Goal: Information Seeking & Learning: Find specific fact

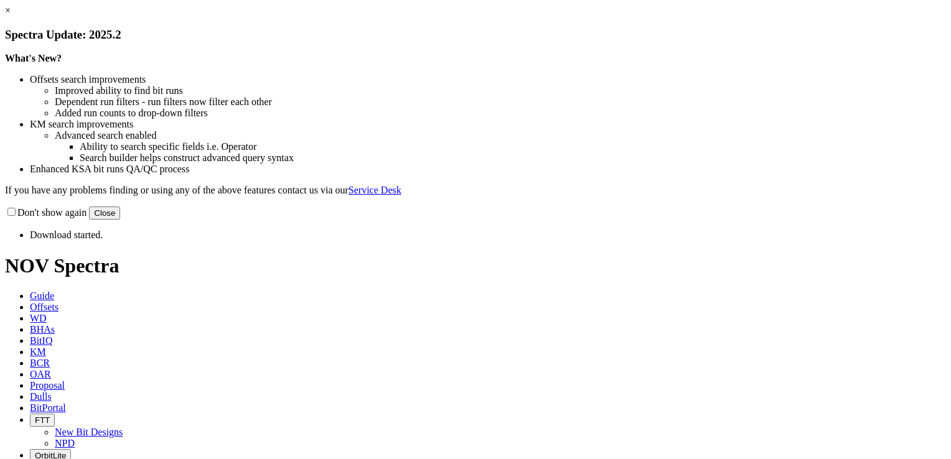
click at [625, 42] on h3 "Spectra Update: 2025.2" at bounding box center [475, 35] width 941 height 14
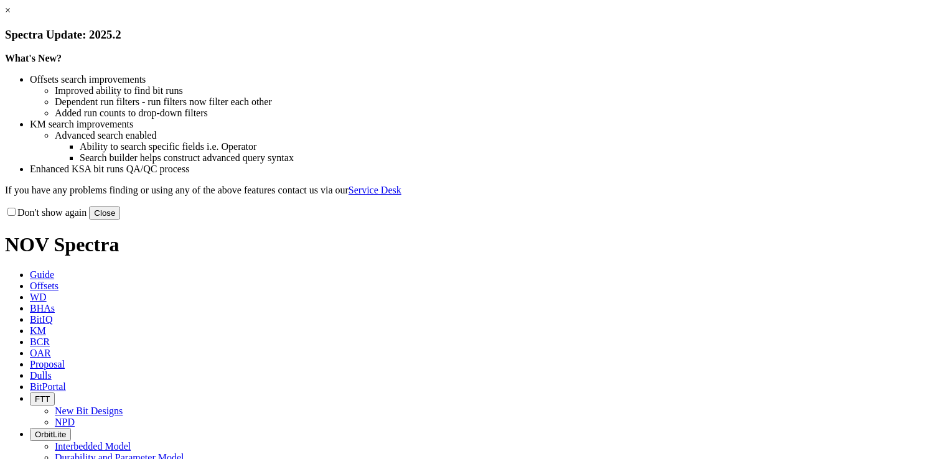
click at [11, 16] on link "×" at bounding box center [8, 10] width 6 height 11
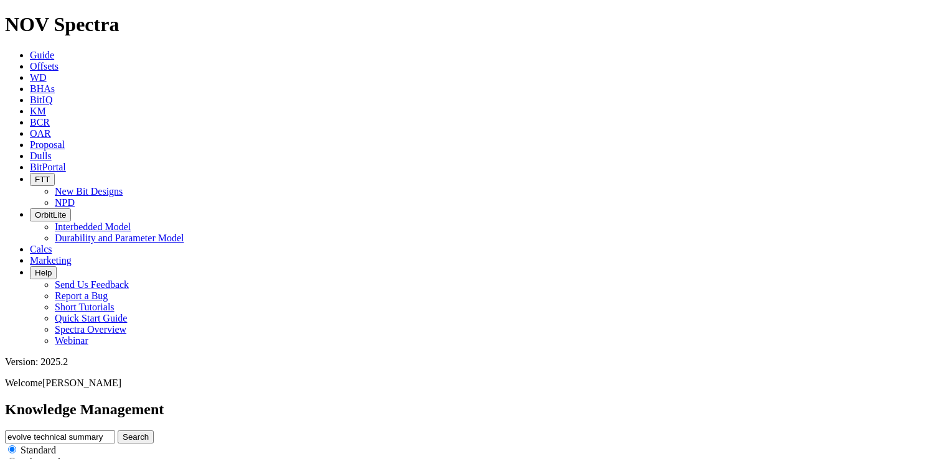
type input "[DATE]"
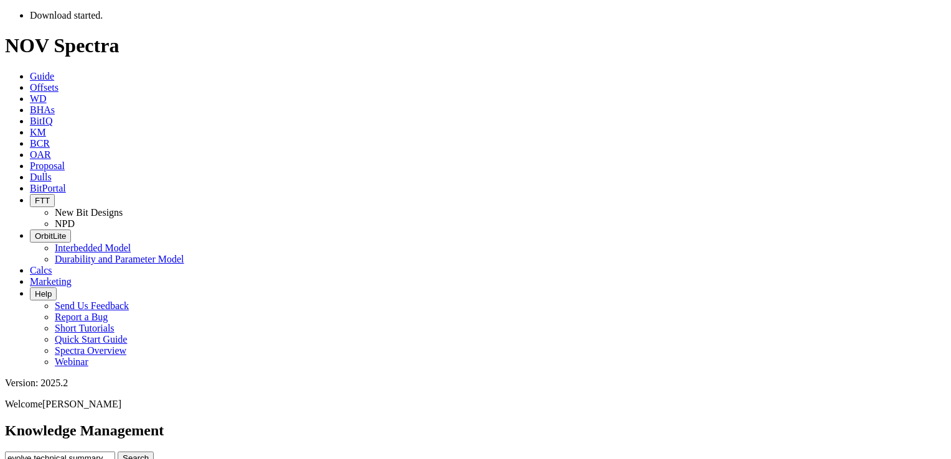
type input "[DATE]"
drag, startPoint x: 555, startPoint y: 68, endPoint x: 338, endPoint y: 65, distance: 217.2
click at [115, 452] on input "evolve technical summary" at bounding box center [60, 458] width 110 height 13
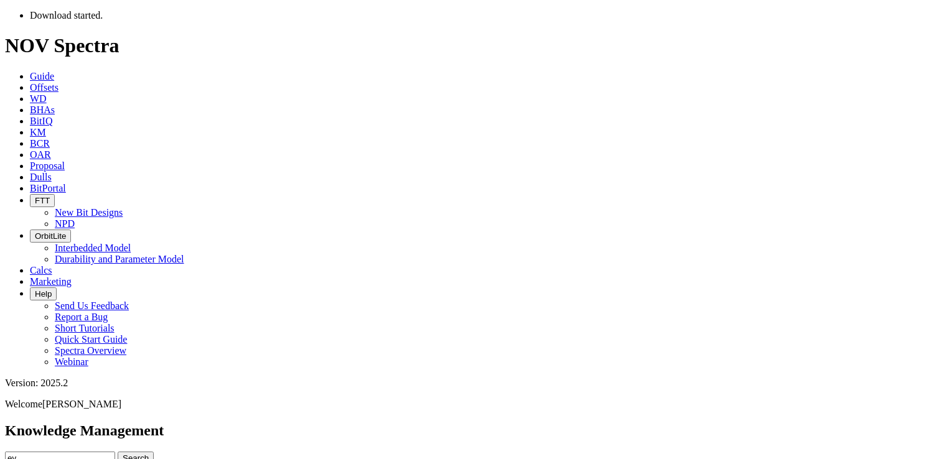
type input "e"
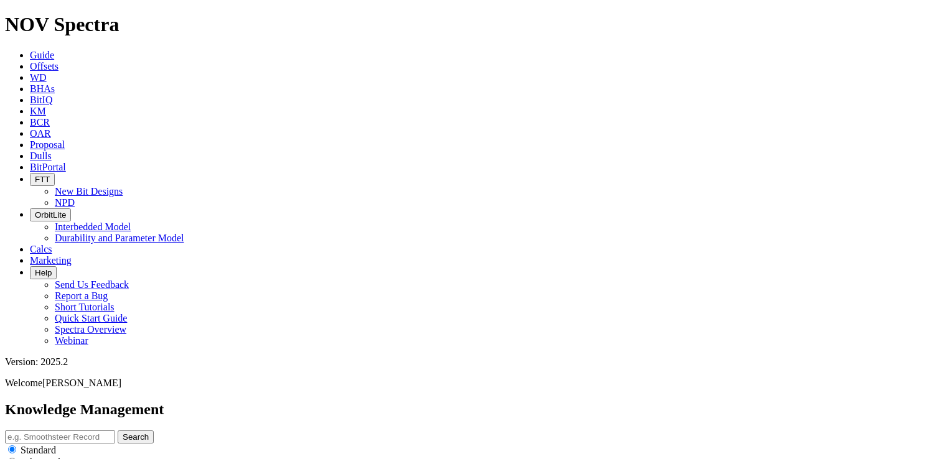
click at [154, 431] on button "Search" at bounding box center [136, 437] width 36 height 13
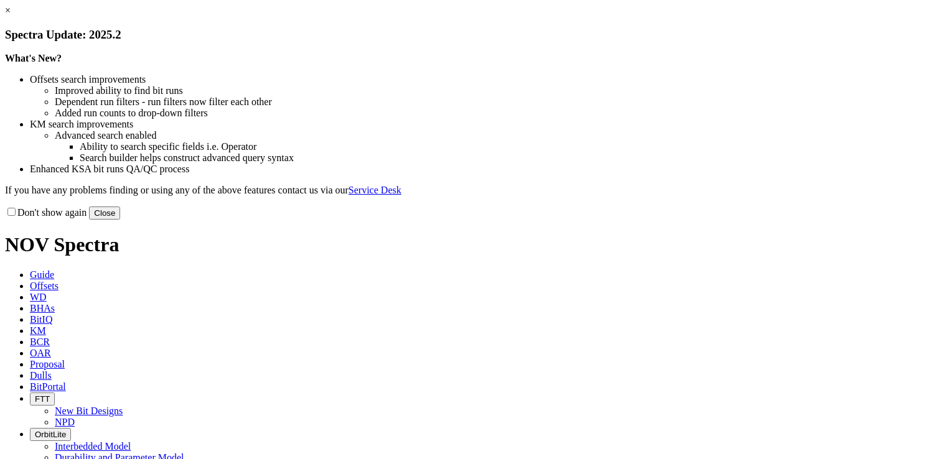
click at [16, 216] on input "Don't show again" at bounding box center [11, 212] width 8 height 8
checkbox input "true"
click at [120, 220] on button "Close" at bounding box center [104, 213] width 31 height 13
